Goal: Task Accomplishment & Management: Use online tool/utility

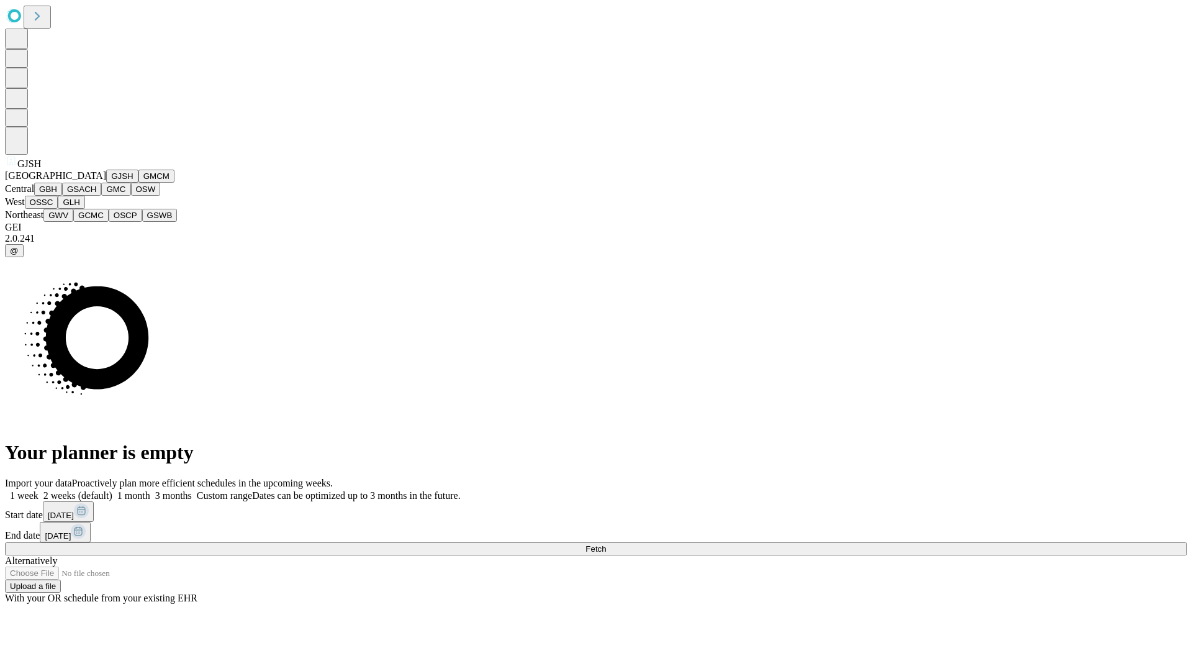
click at [106, 183] on button "GJSH" at bounding box center [122, 176] width 32 height 13
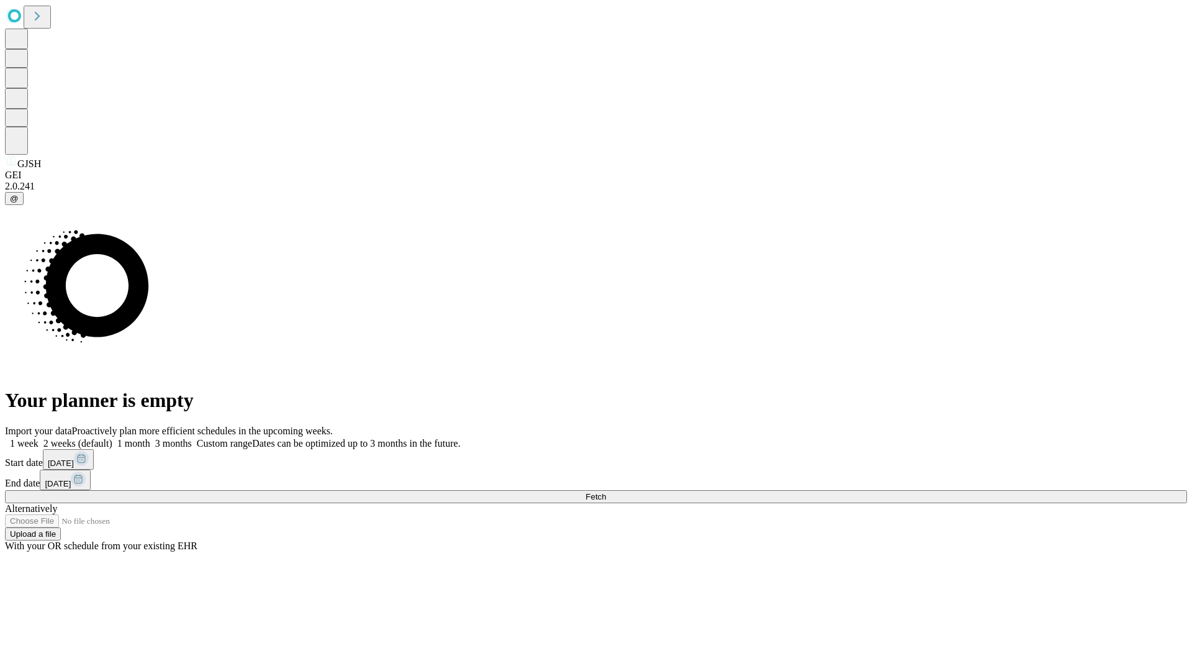
click at [39, 438] on label "1 week" at bounding box center [22, 443] width 34 height 11
click at [606, 492] on span "Fetch" at bounding box center [596, 496] width 20 height 9
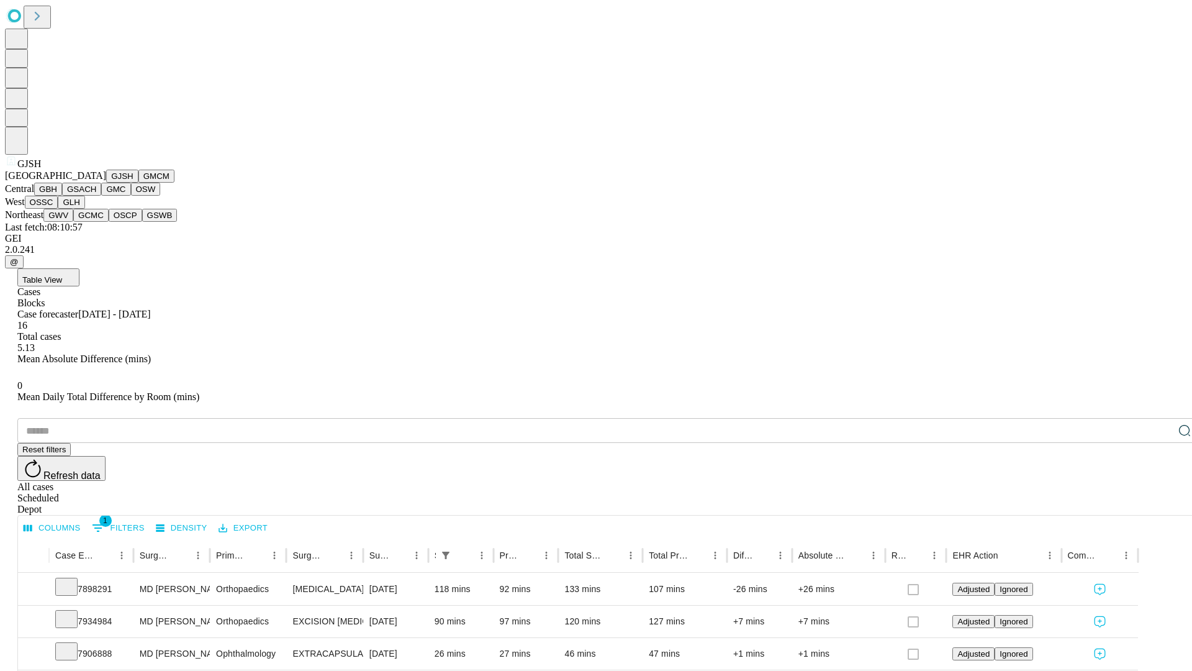
click at [138, 183] on button "GMCM" at bounding box center [156, 176] width 36 height 13
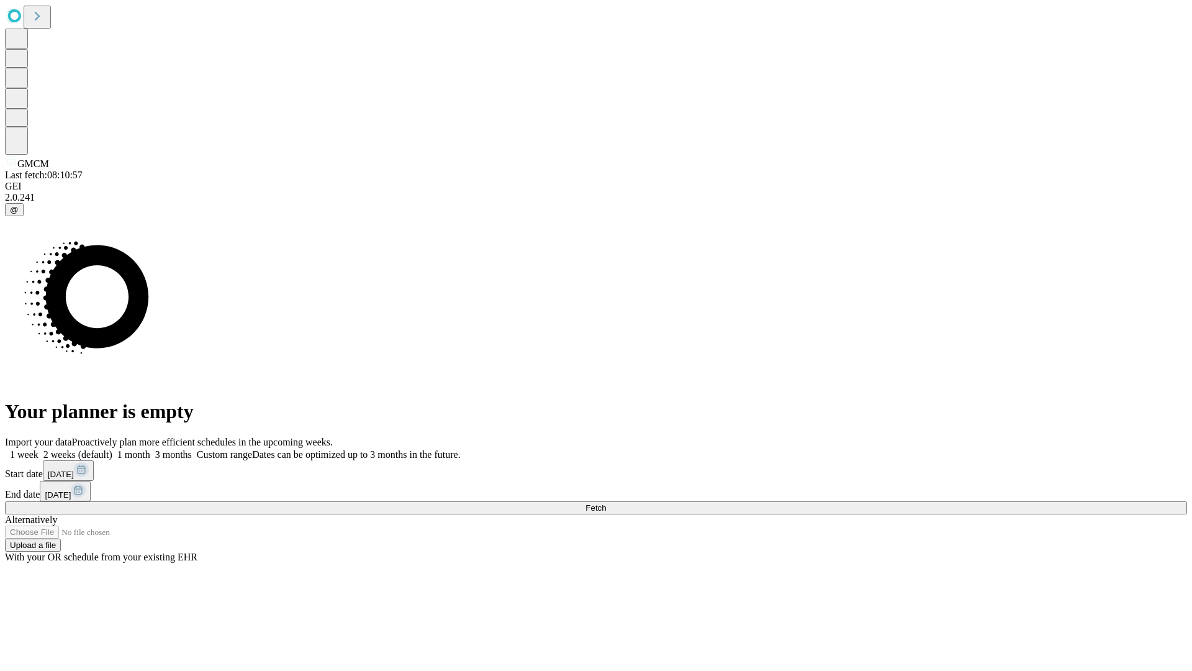
click at [39, 449] on label "1 week" at bounding box center [22, 454] width 34 height 11
click at [606, 503] on span "Fetch" at bounding box center [596, 507] width 20 height 9
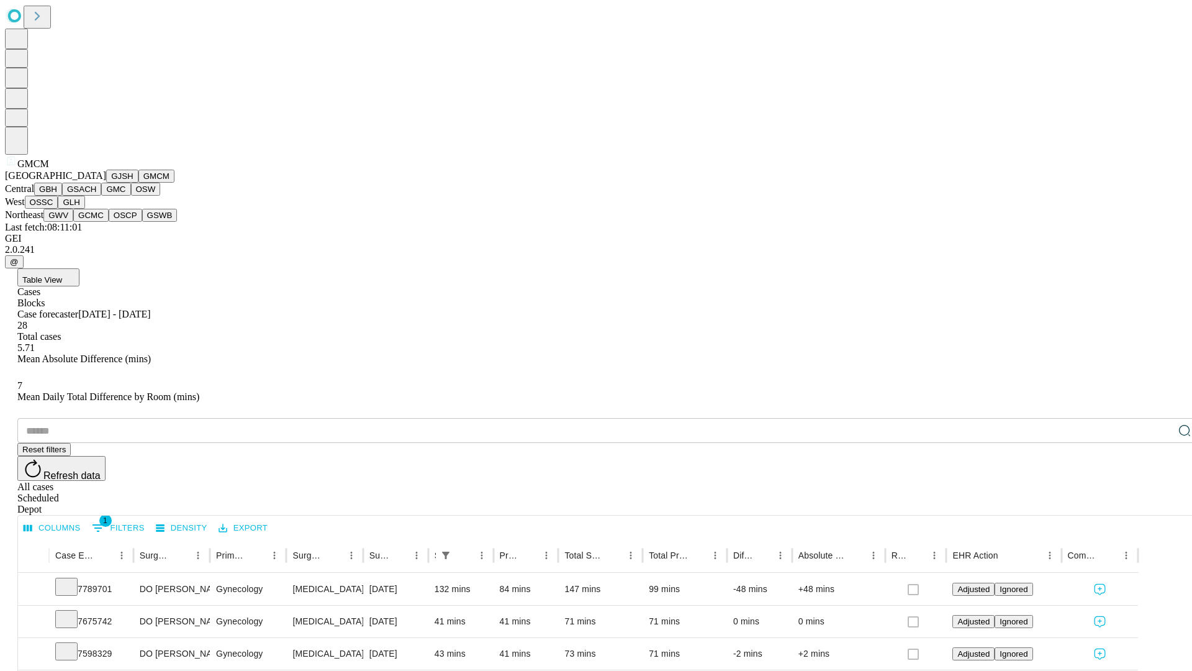
click at [62, 196] on button "GBH" at bounding box center [48, 189] width 28 height 13
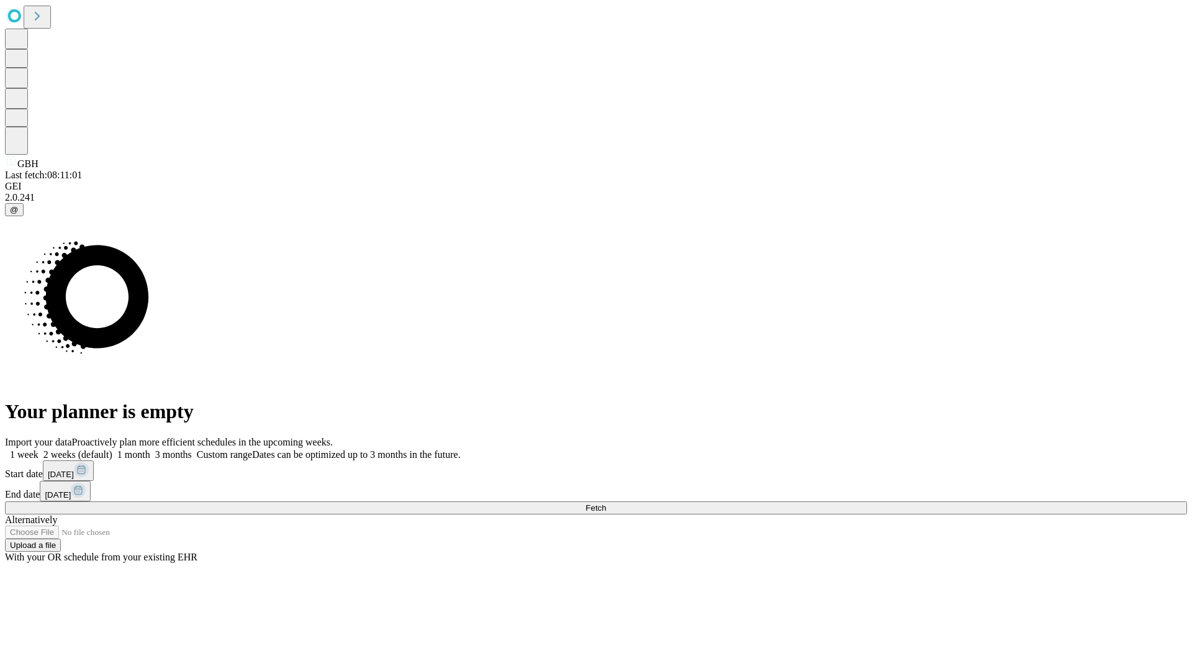
click at [606, 503] on span "Fetch" at bounding box center [596, 507] width 20 height 9
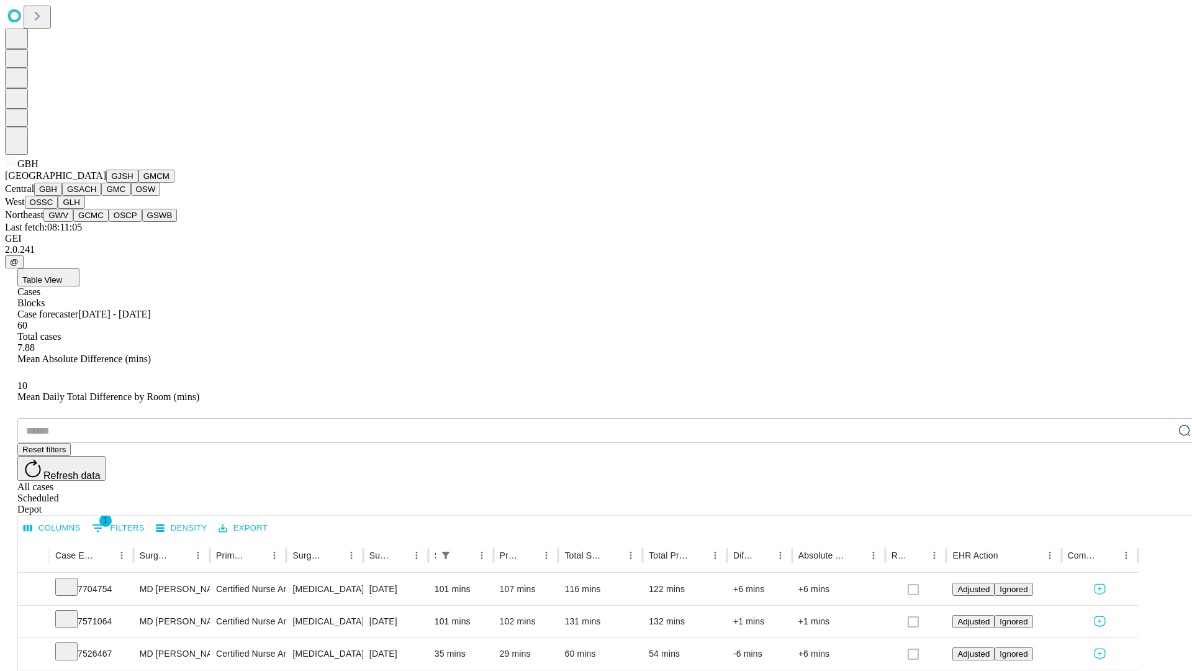
click at [96, 196] on button "GSACH" at bounding box center [81, 189] width 39 height 13
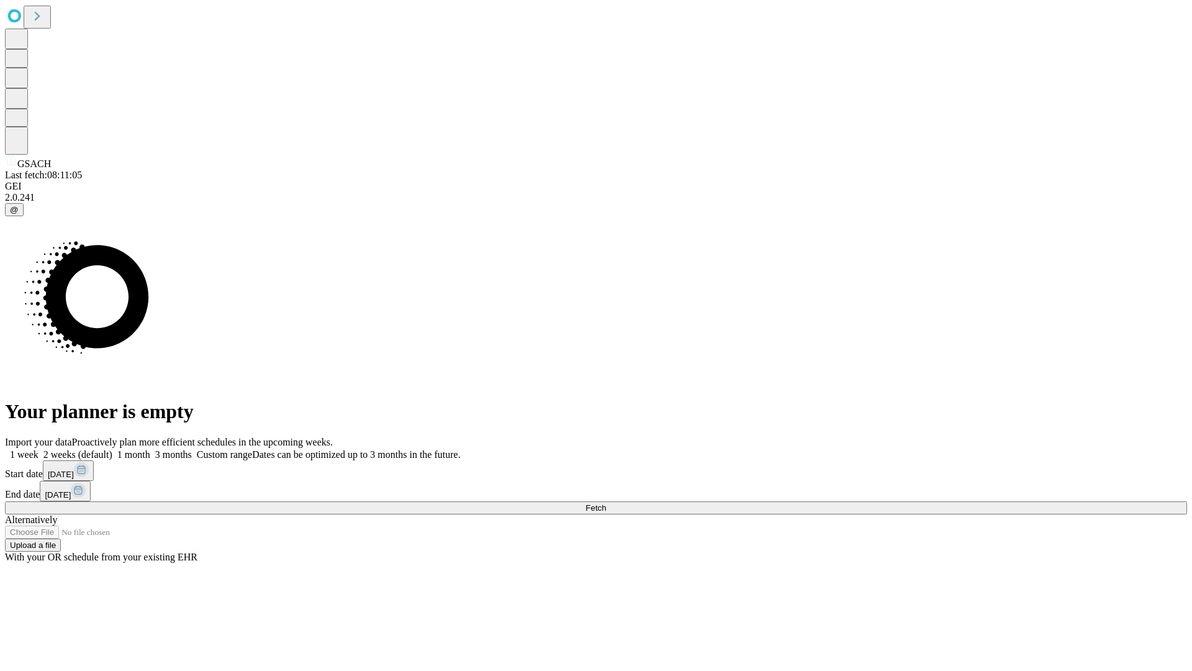
click at [606, 503] on span "Fetch" at bounding box center [596, 507] width 20 height 9
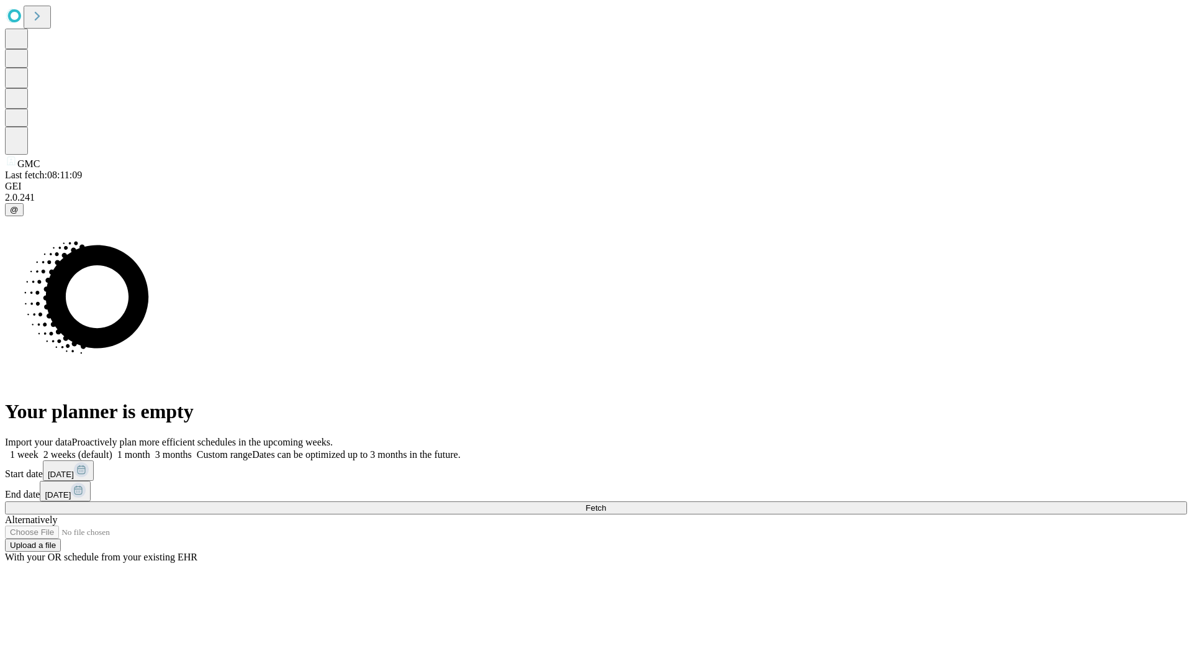
click at [606, 503] on span "Fetch" at bounding box center [596, 507] width 20 height 9
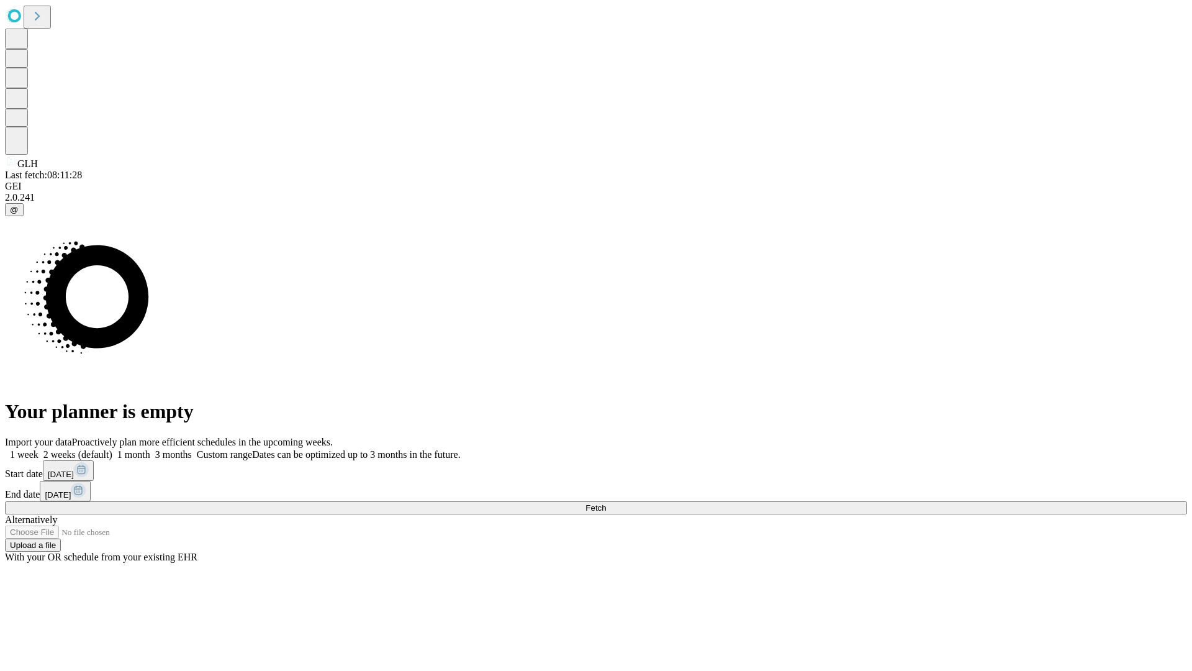
click at [39, 449] on label "1 week" at bounding box center [22, 454] width 34 height 11
click at [606, 503] on span "Fetch" at bounding box center [596, 507] width 20 height 9
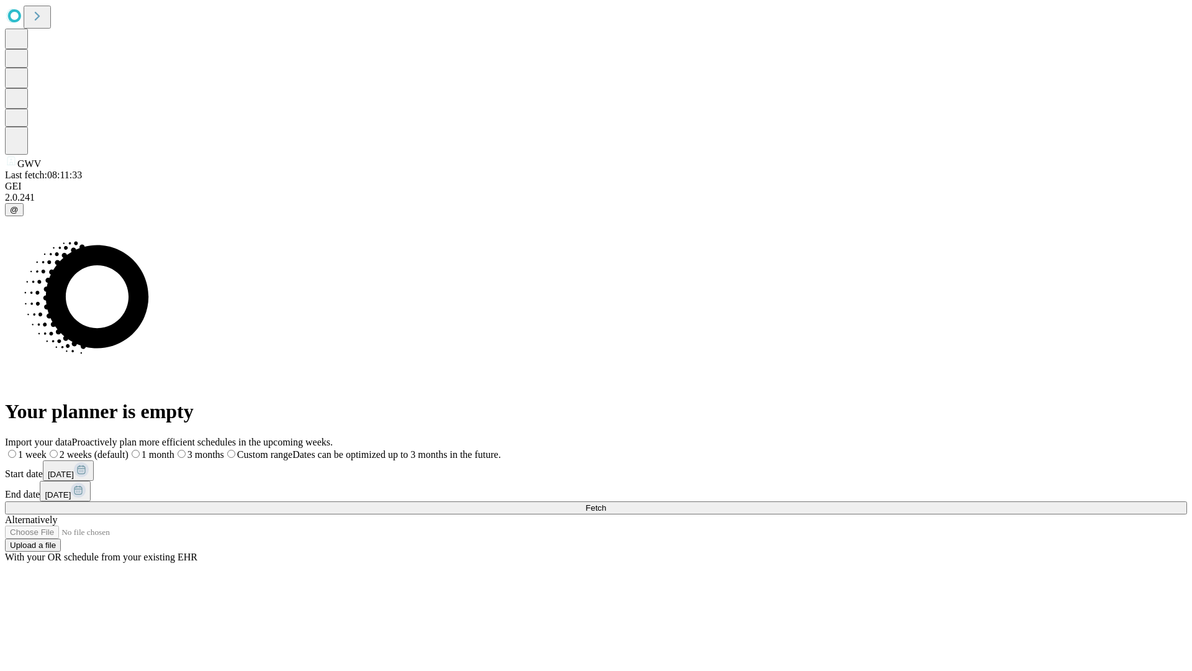
click at [47, 449] on label "1 week" at bounding box center [26, 454] width 42 height 11
click at [606, 503] on span "Fetch" at bounding box center [596, 507] width 20 height 9
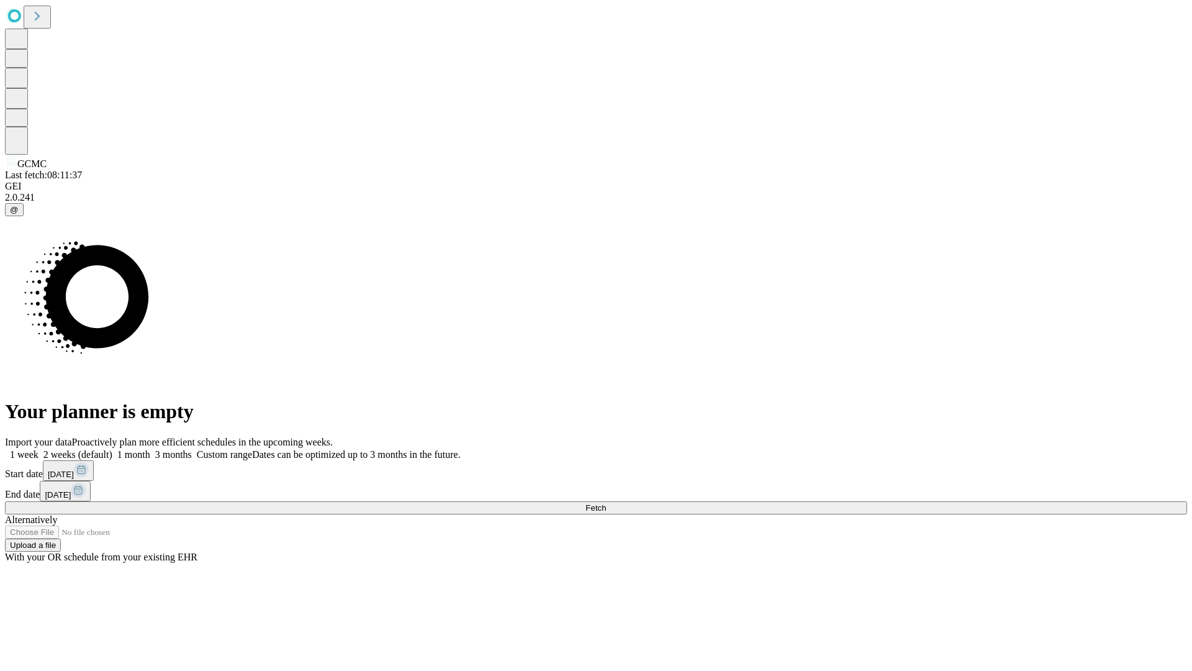
click at [39, 449] on label "1 week" at bounding box center [22, 454] width 34 height 11
click at [606, 503] on span "Fetch" at bounding box center [596, 507] width 20 height 9
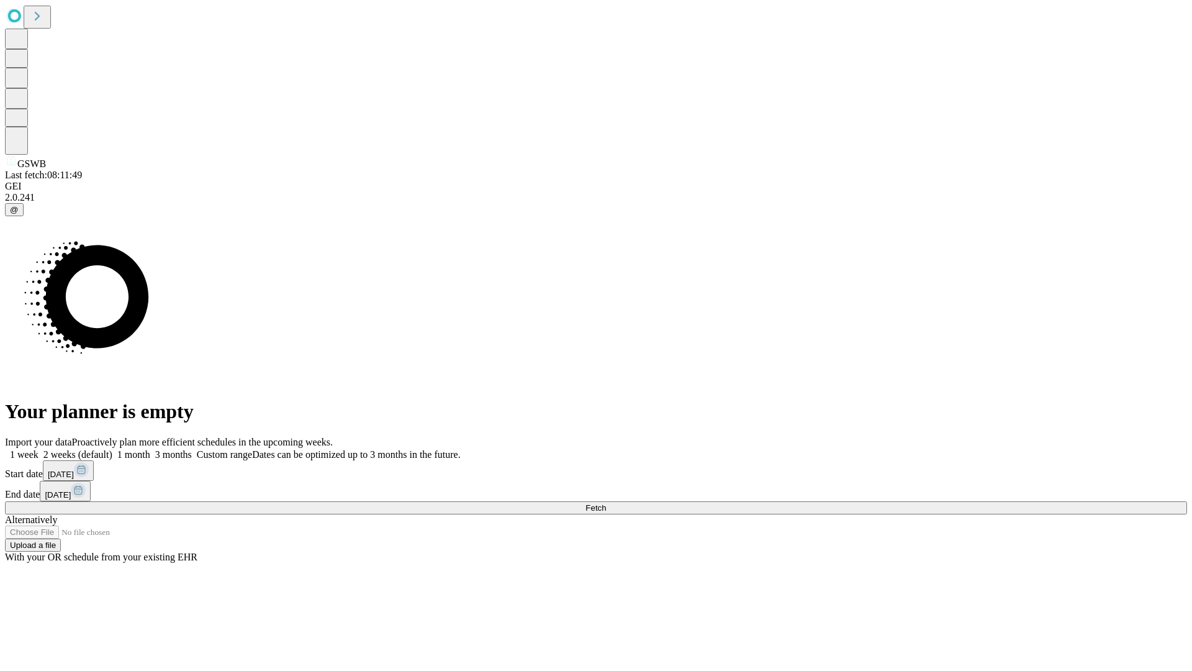
click at [39, 449] on label "1 week" at bounding box center [22, 454] width 34 height 11
click at [606, 503] on span "Fetch" at bounding box center [596, 507] width 20 height 9
